Goal: Use online tool/utility: Utilize a website feature to perform a specific function

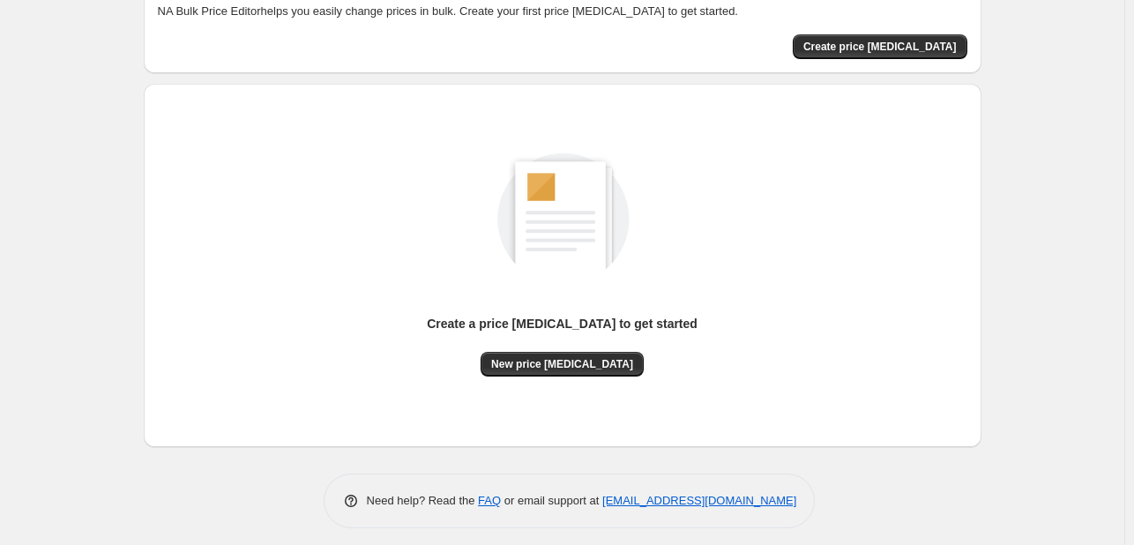
scroll to position [116, 0]
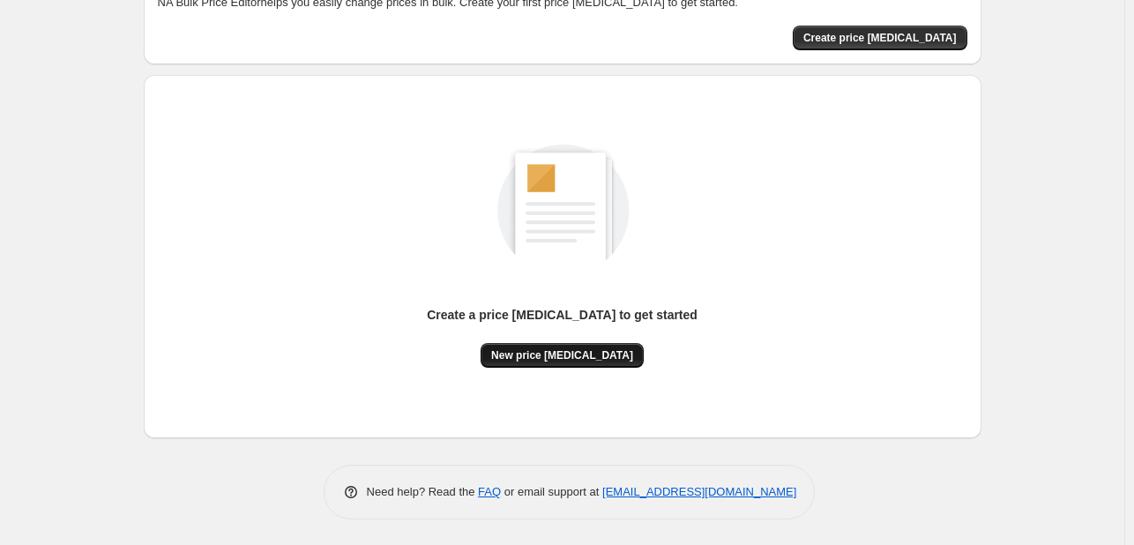
click at [575, 355] on span "New price [MEDICAL_DATA]" at bounding box center [562, 355] width 142 height 14
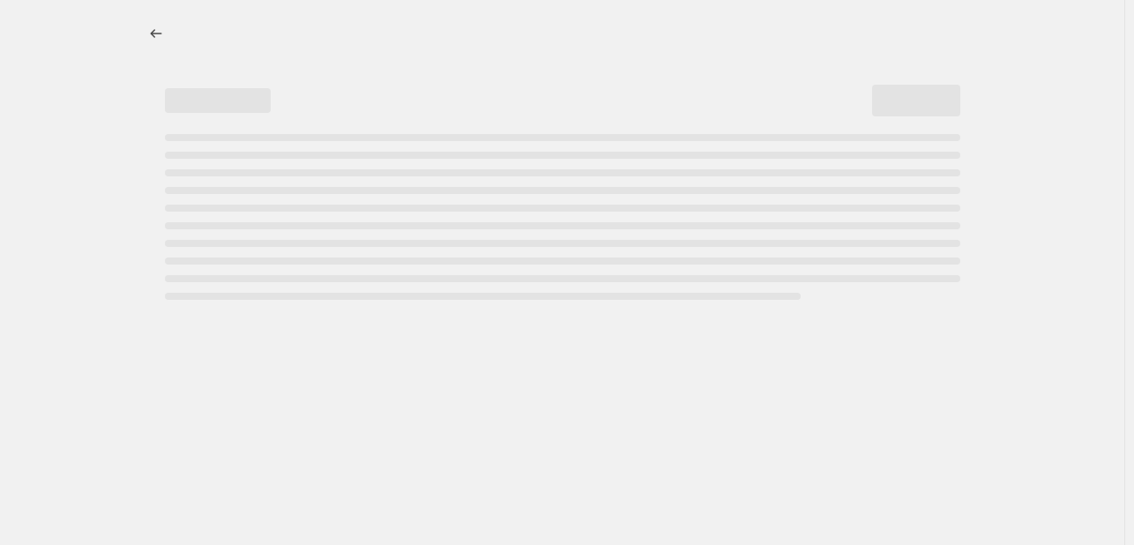
select select "percentage"
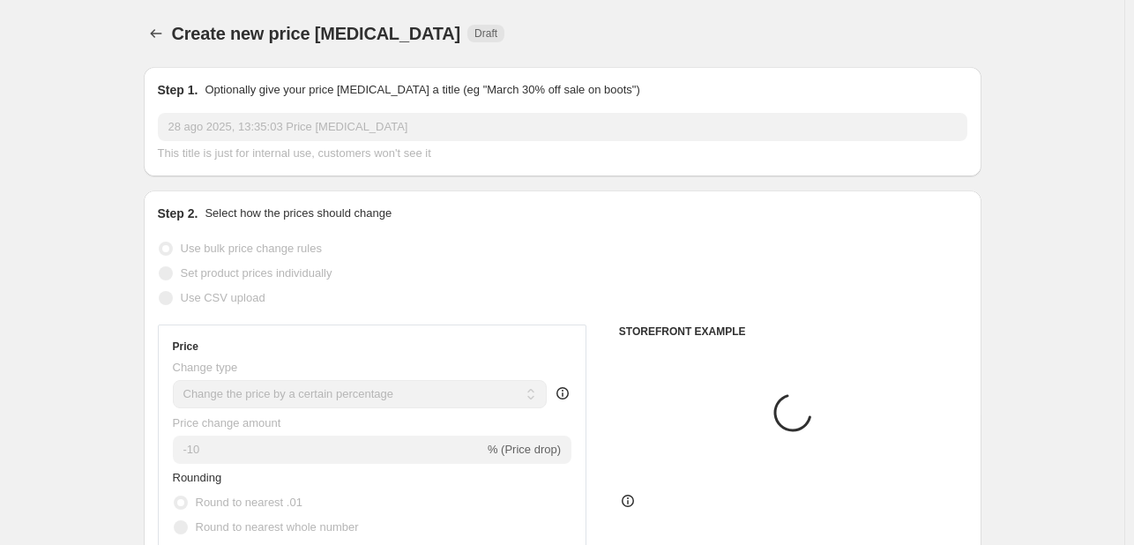
scroll to position [265, 0]
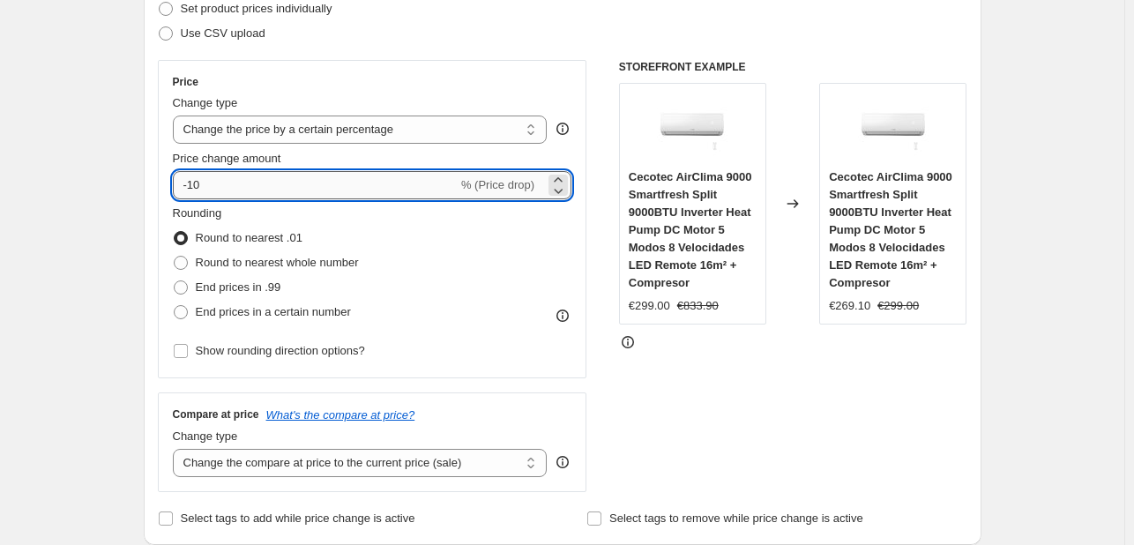
click at [332, 195] on input "-10" at bounding box center [315, 185] width 285 height 28
type input "-1"
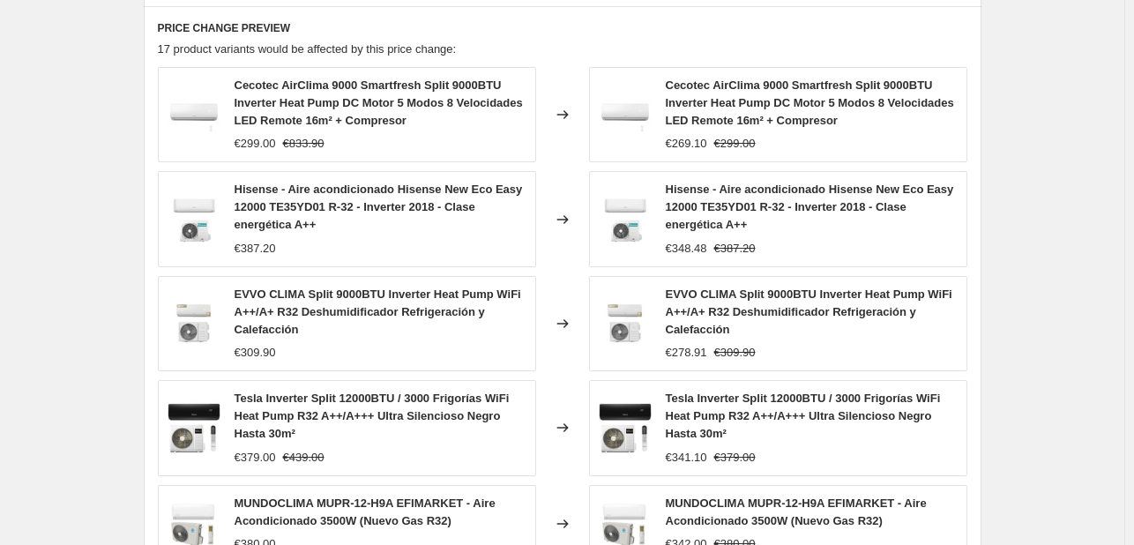
scroll to position [1316, 0]
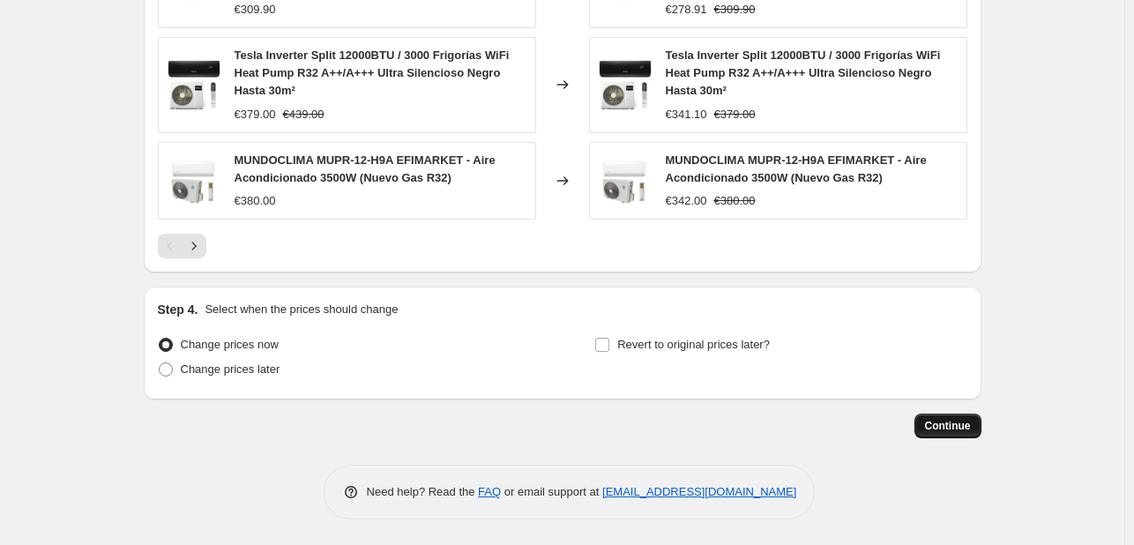
type input "-25"
click at [958, 427] on span "Continue" at bounding box center [948, 426] width 46 height 14
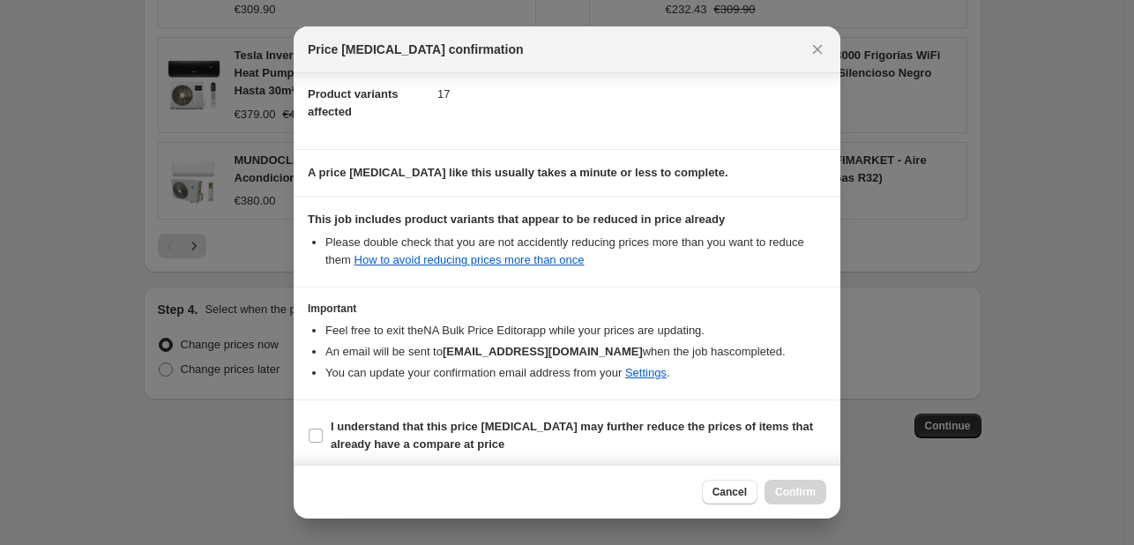
scroll to position [196, 0]
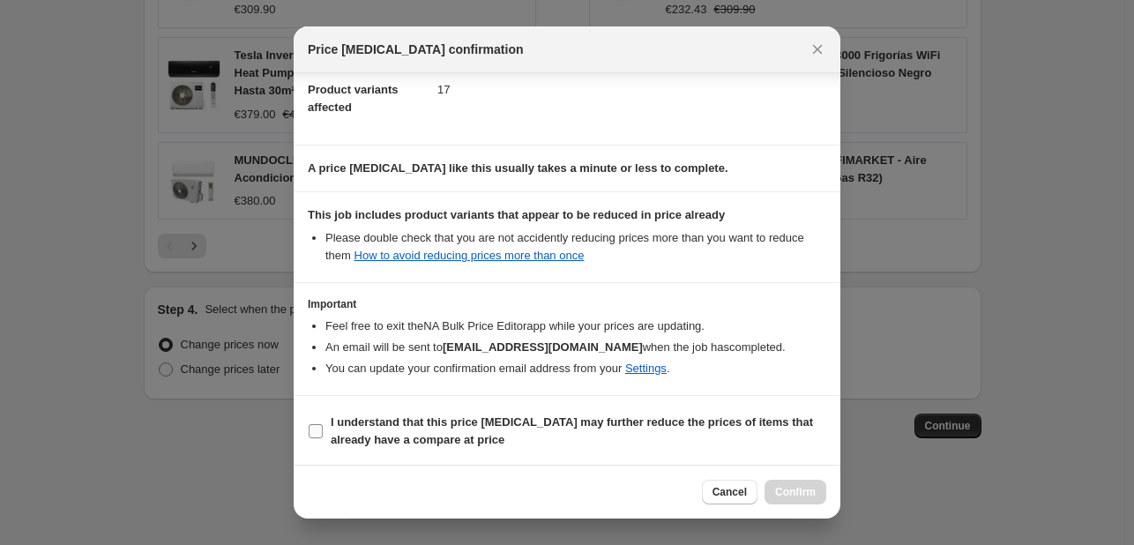
click at [318, 428] on input "I understand that this price [MEDICAL_DATA] may further reduce the prices of it…" at bounding box center [316, 431] width 14 height 14
checkbox input "true"
click at [814, 499] on button "Confirm" at bounding box center [796, 492] width 62 height 25
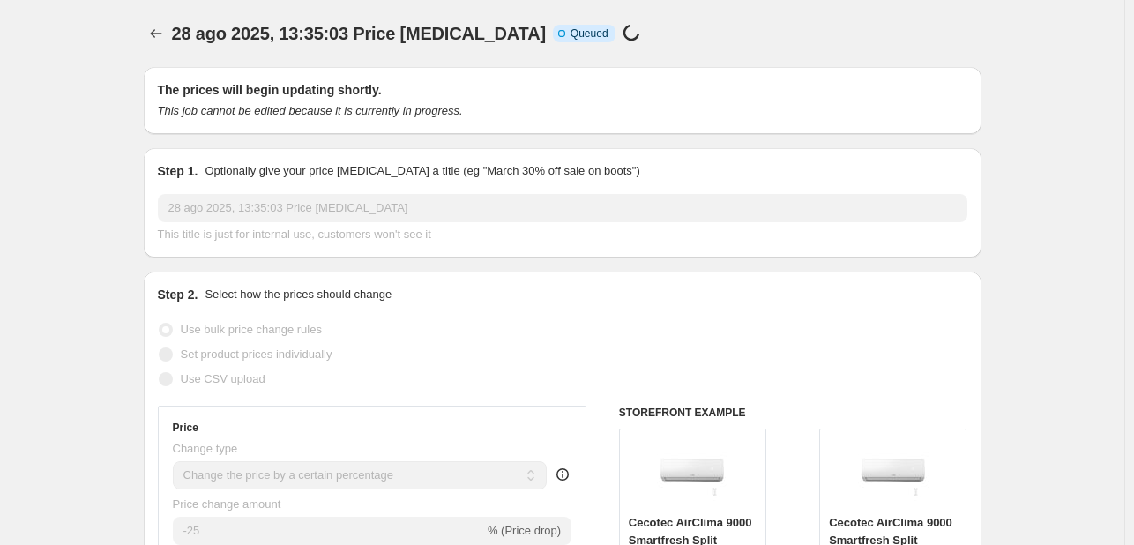
scroll to position [1316, 0]
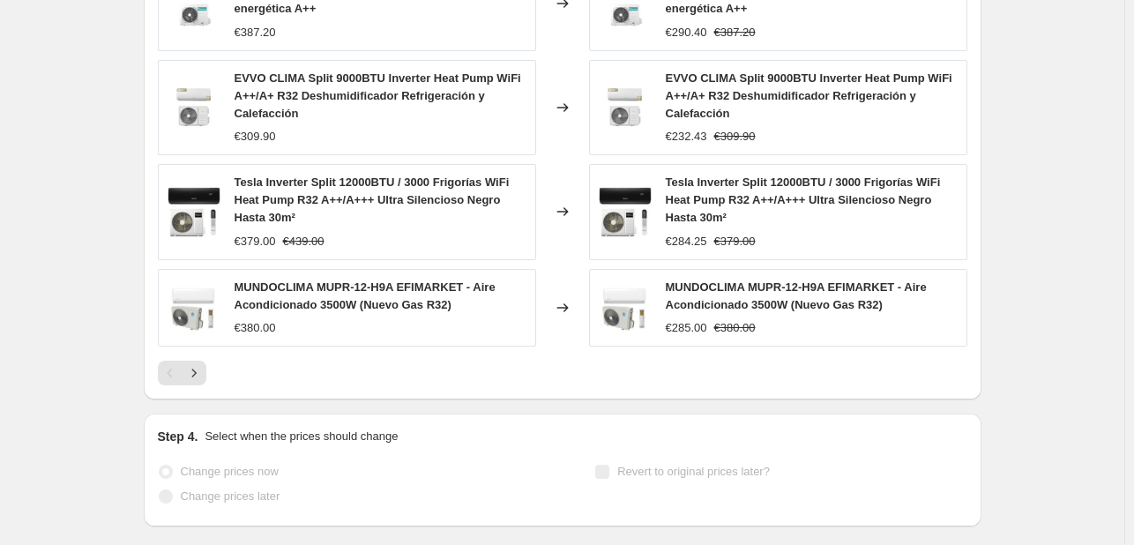
select select "percentage"
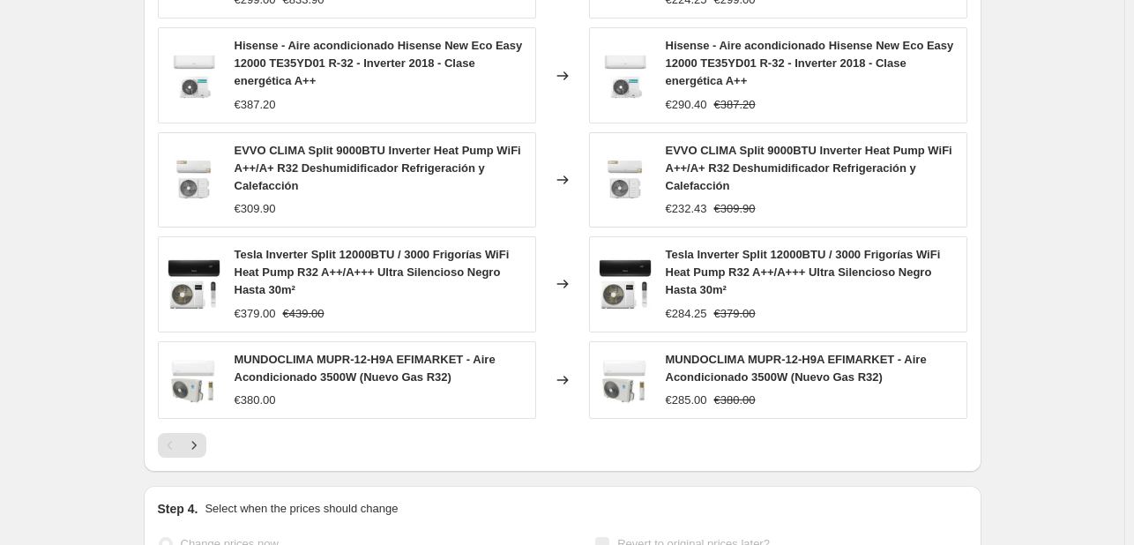
scroll to position [0, 0]
